Goal: Navigation & Orientation: Find specific page/section

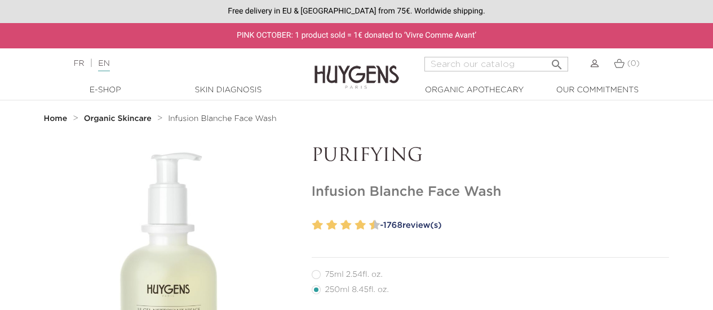
click at [398, 136] on nav "Home Organic Skincare Infusion Blanche Face Wash" at bounding box center [356, 119] width 713 height 36
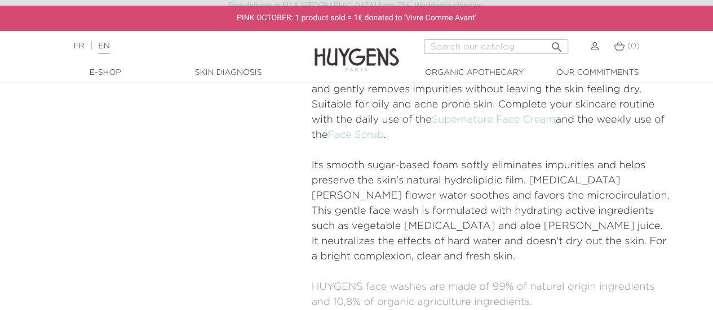
scroll to position [528, 0]
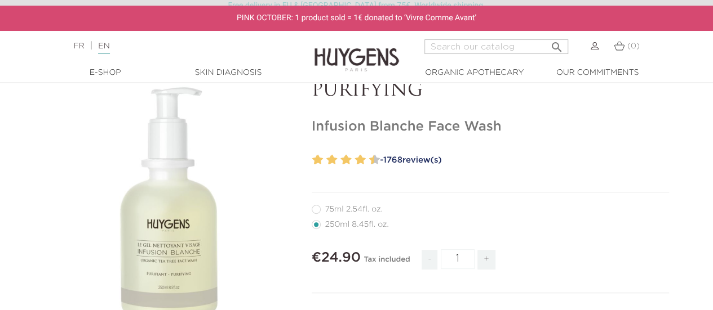
scroll to position [118, 0]
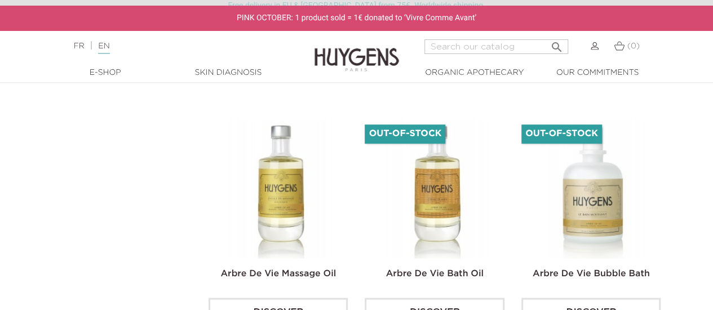
scroll to position [875, 0]
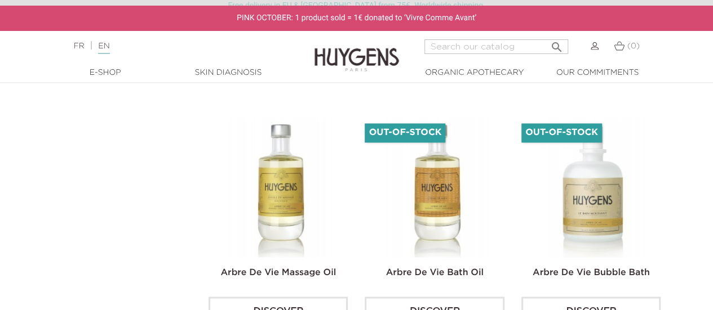
click at [682, 202] on section "Relevance  Relevance Name, A to Z Name, Z to A Price, low to high Price, high …" at bounding box center [356, 117] width 713 height 1210
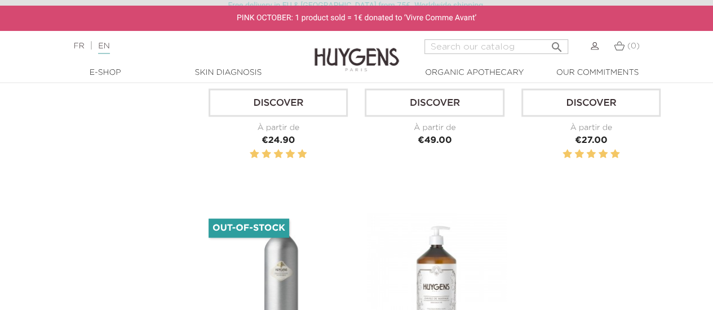
scroll to position [1083, 0]
